Goal: Transaction & Acquisition: Complete application form

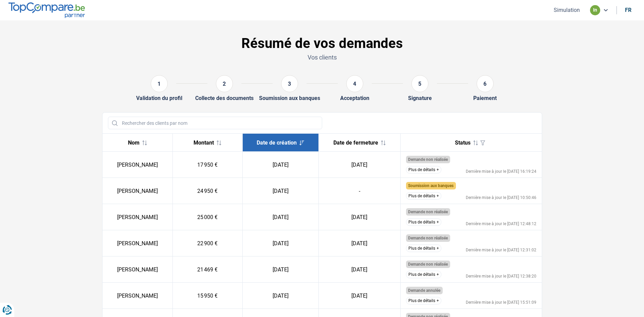
click at [431, 197] on button "Plus de détails" at bounding box center [423, 195] width 35 height 7
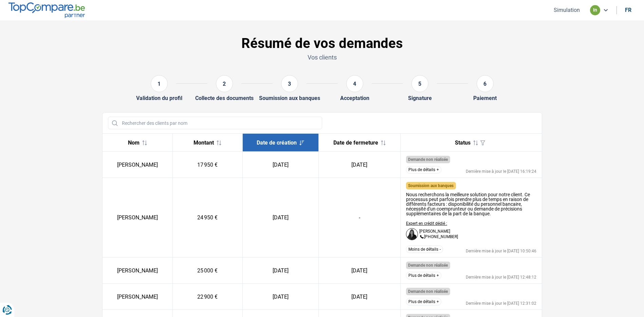
drag, startPoint x: 563, startPoint y: 4, endPoint x: 562, endPoint y: 8, distance: 4.1
click at [562, 7] on nav "Simulation in fr" at bounding box center [322, 10] width 644 height 20
click at [562, 8] on button "Simulation" at bounding box center [567, 9] width 30 height 7
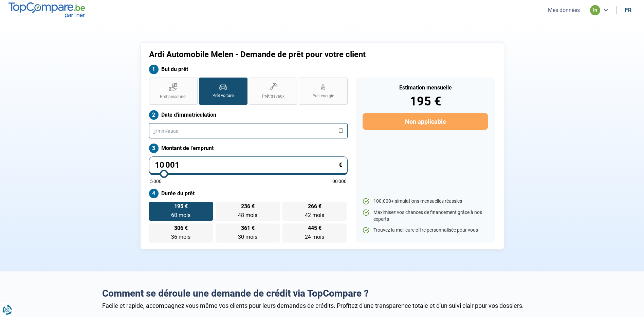
click at [207, 133] on input "text" at bounding box center [248, 130] width 199 height 15
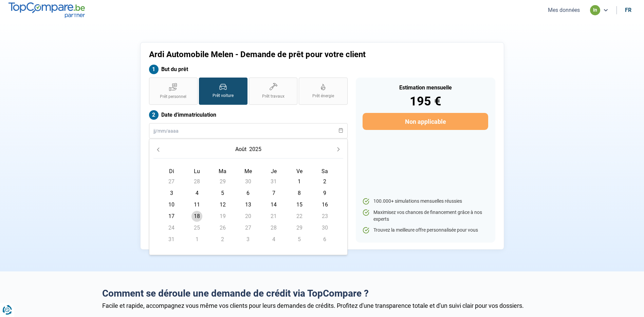
click at [253, 151] on button "2025" at bounding box center [255, 149] width 15 height 12
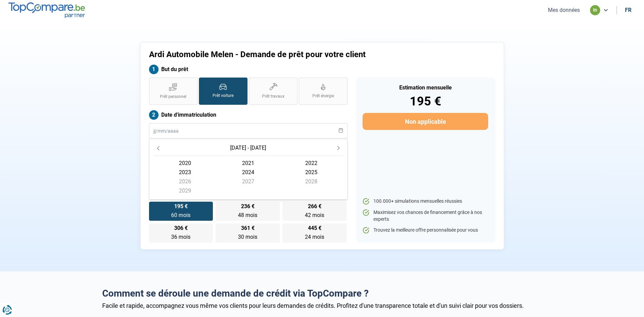
click at [161, 148] on button "Previous Decade" at bounding box center [158, 148] width 10 height 10
click at [192, 191] on span "2019" at bounding box center [184, 190] width 63 height 9
click at [217, 167] on span "janvier" at bounding box center [248, 165] width 63 height 9
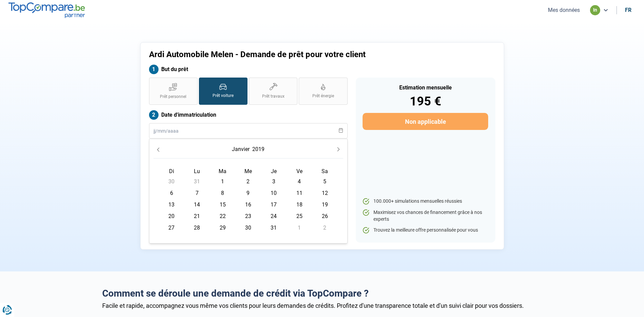
click at [223, 177] on span "1" at bounding box center [222, 181] width 11 height 11
type input "01/01/2019"
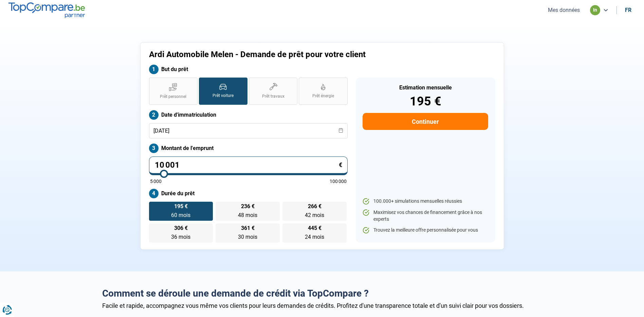
drag, startPoint x: 111, startPoint y: 162, endPoint x: 68, endPoint y: 162, distance: 43.1
click at [68, 162] on section "Ardi Automobile Melen - Demande de prêt pour votre client But du prêt Prêt pers…" at bounding box center [322, 145] width 644 height 251
type input "2"
type input "5000"
type input "26"
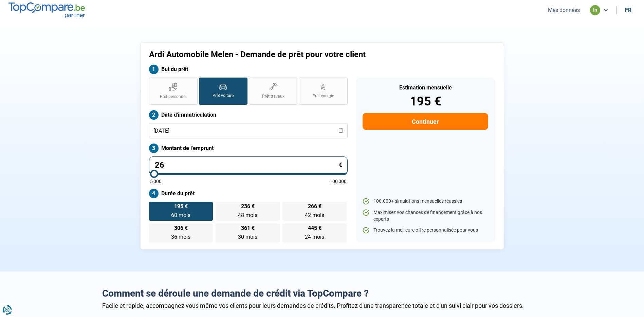
type input "5000"
type input "269"
type input "5000"
type input "2 695"
type input "5000"
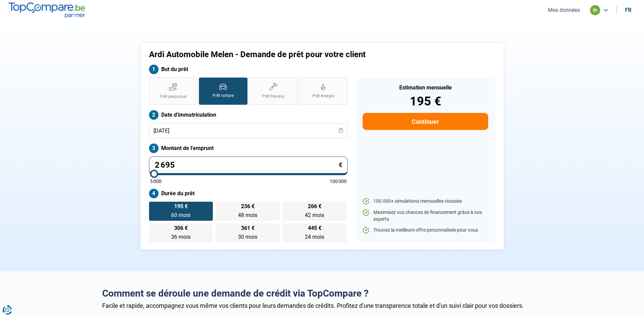
type input "26 950"
type input "27000"
type input "26 950"
type input "27000"
click at [67, 162] on section "Ardi Automobile Melen - Demande de prêt pour votre client But du prêt Prêt pers…" at bounding box center [322, 145] width 644 height 251
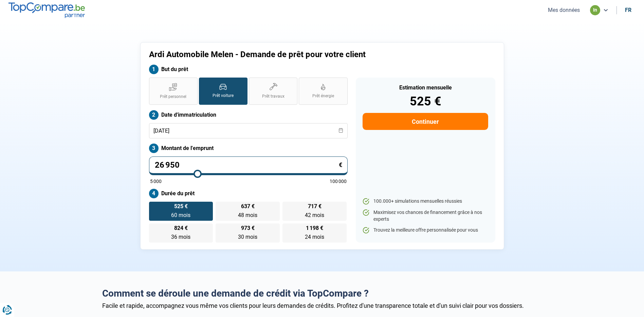
click at [203, 210] on label "525 € 60 mois 60 mois" at bounding box center [181, 210] width 64 height 19
click at [153, 206] on input "525 € 60 mois 60 mois" at bounding box center [151, 203] width 4 height 4
click at [419, 126] on button "Continuer" at bounding box center [425, 121] width 125 height 17
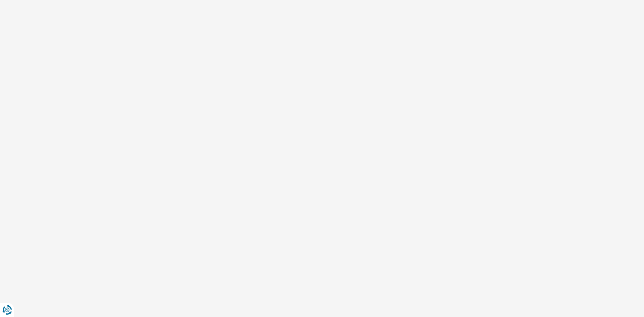
select select "32"
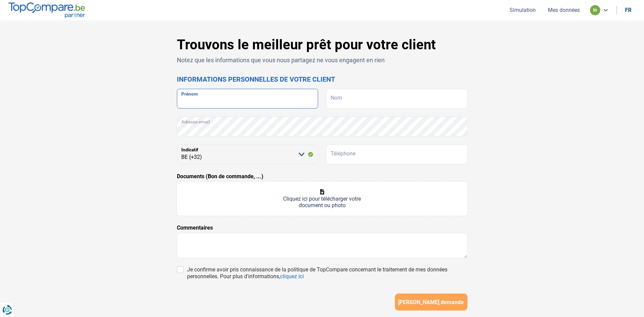
click at [236, 99] on input "Prénom" at bounding box center [247, 99] width 141 height 20
type input "daniel"
click at [358, 107] on input "Nom" at bounding box center [396, 99] width 141 height 20
type input "bragard"
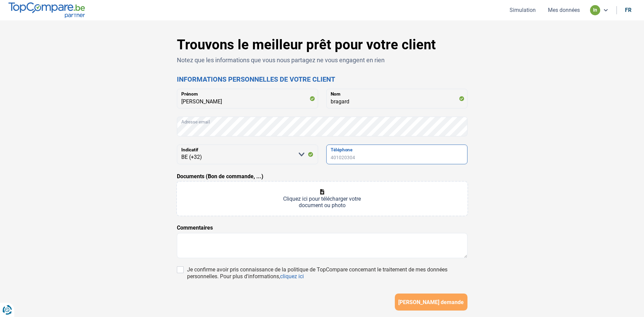
click at [344, 151] on input "Téléphone" at bounding box center [396, 154] width 141 height 20
type input "0484829098"
click at [347, 192] on input "Documents (Bon de commande, ...)" at bounding box center [322, 198] width 291 height 34
click at [302, 180] on div "Documents (Bon de commande, ...) Cliquez ici pour télécharger votre document ou…" at bounding box center [322, 193] width 291 height 43
click at [302, 191] on input "Documents (Bon de commande, ...)" at bounding box center [322, 198] width 291 height 34
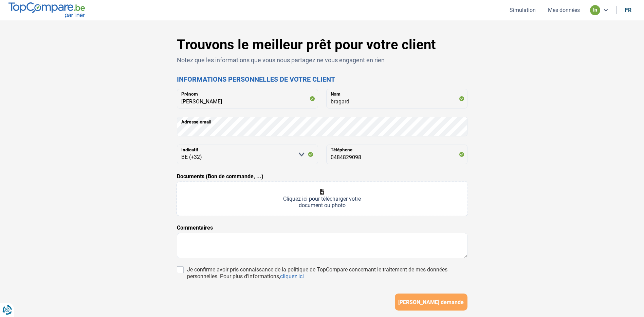
type input "C:\fakepath\1323_001.pdf"
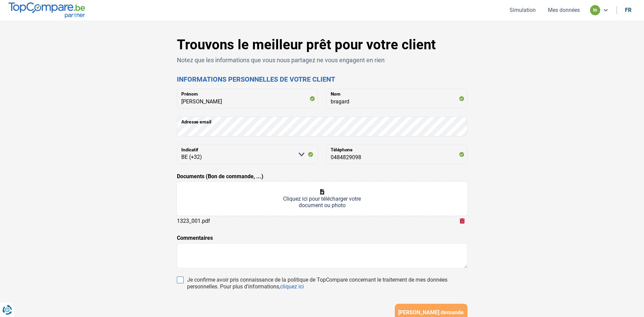
click at [182, 279] on input "Je confirme avoir pris connaissance de la politique de TopCompare concernant le…" at bounding box center [180, 279] width 7 height 7
checkbox input "true"
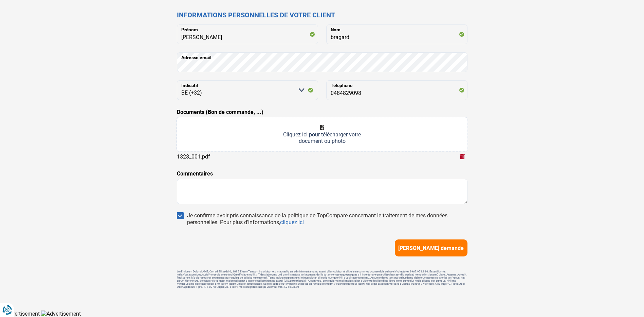
scroll to position [66, 0]
click at [417, 247] on span "Soumettre demande" at bounding box center [431, 248] width 66 height 6
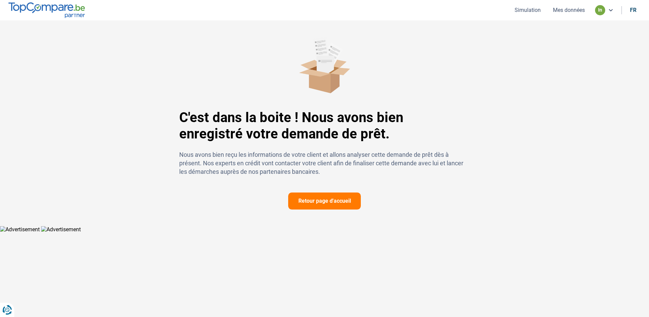
click at [334, 204] on button "Retour page d'accueil" at bounding box center [324, 200] width 73 height 17
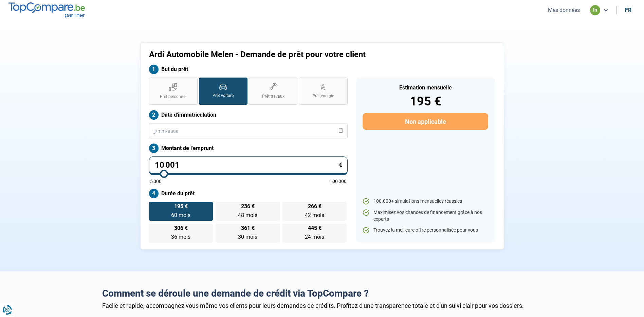
click at [577, 13] on button "Mes données" at bounding box center [564, 9] width 36 height 7
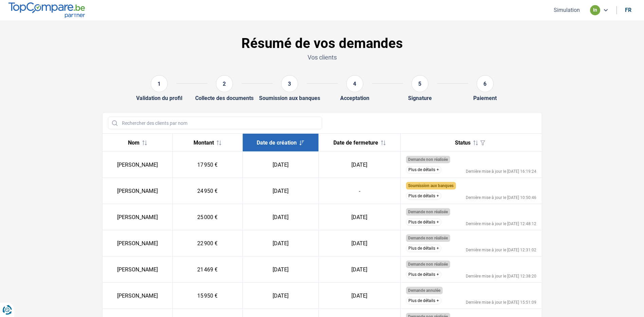
click at [426, 195] on button "Plus de détails" at bounding box center [423, 195] width 35 height 7
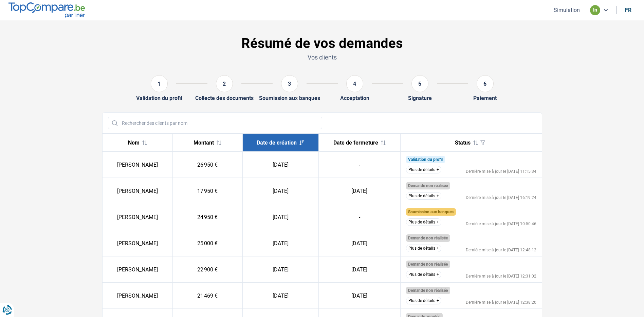
click at [430, 169] on button "Plus de détails" at bounding box center [423, 169] width 35 height 7
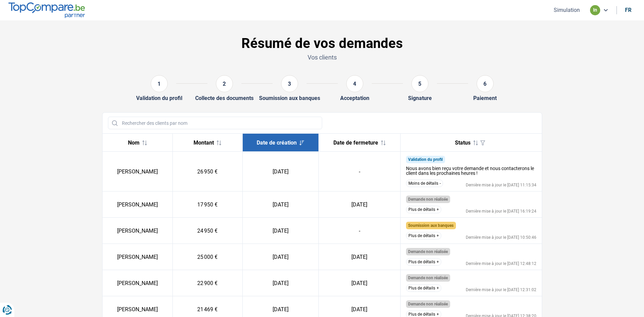
click at [431, 234] on button "Plus de détails" at bounding box center [423, 235] width 35 height 7
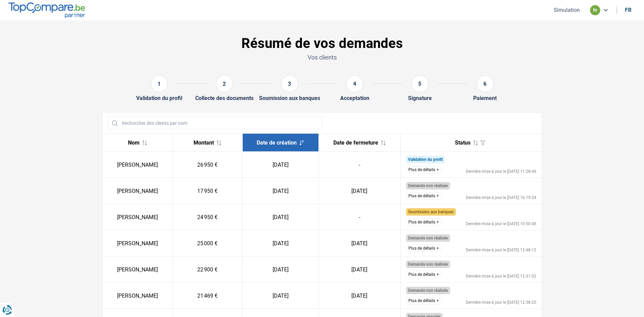
click at [416, 167] on button "Plus de détails" at bounding box center [423, 169] width 35 height 7
